Goal: Task Accomplishment & Management: Use online tool/utility

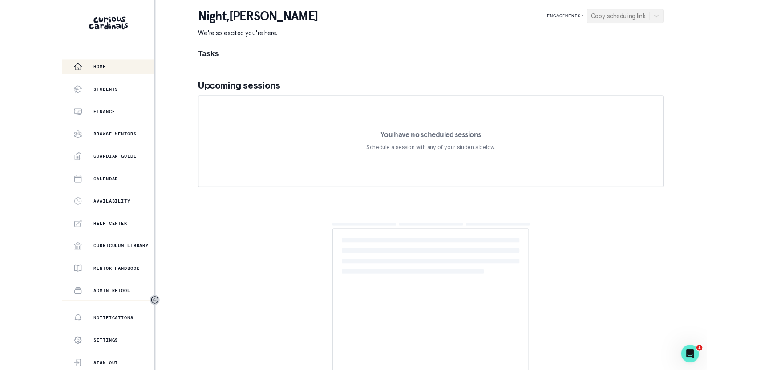
scroll to position [105, 0]
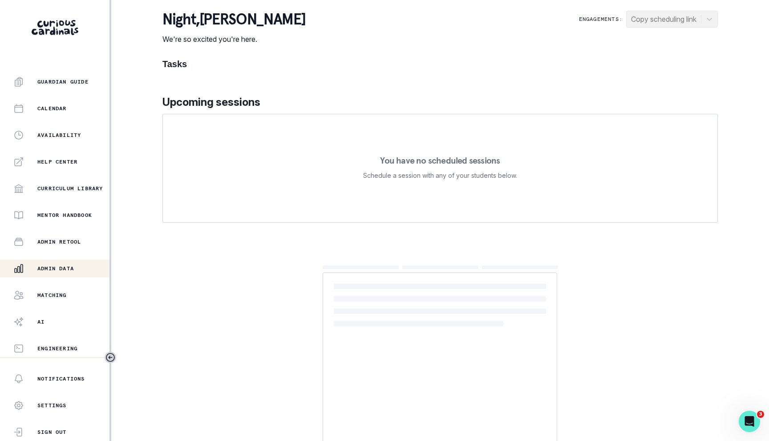
click at [53, 273] on div "Admin Data" at bounding box center [61, 268] width 96 height 11
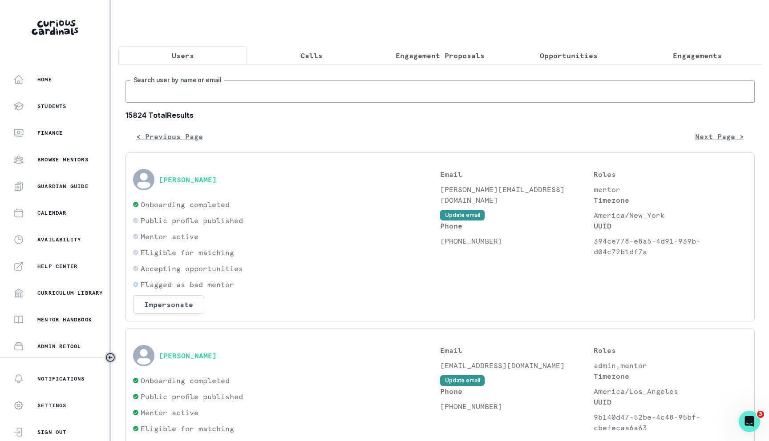
click at [268, 92] on input "Search user by name or email" at bounding box center [440, 92] width 629 height 22
paste input "[PERSON_NAME]"
type input "[PERSON_NAME]"
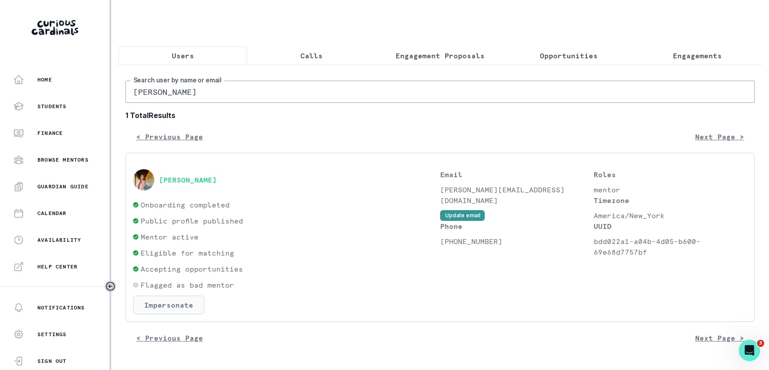
click at [161, 301] on button "Impersonate" at bounding box center [168, 305] width 71 height 19
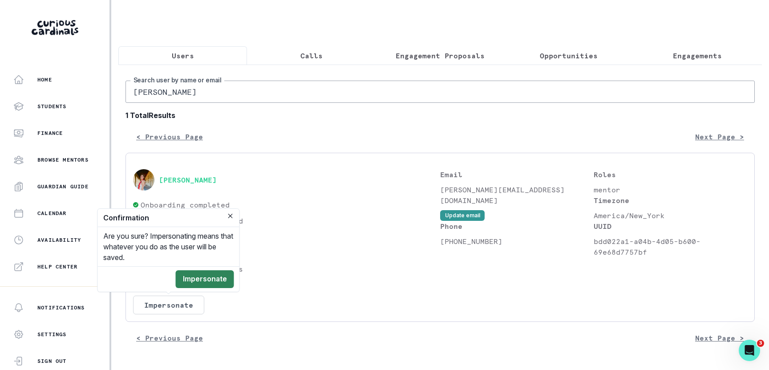
click at [211, 274] on button "Impersonate" at bounding box center [205, 279] width 58 height 18
